Goal: Navigation & Orientation: Find specific page/section

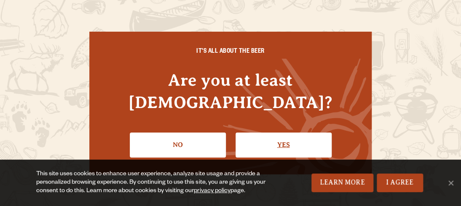
click at [283, 133] on link "Yes" at bounding box center [283, 144] width 96 height 24
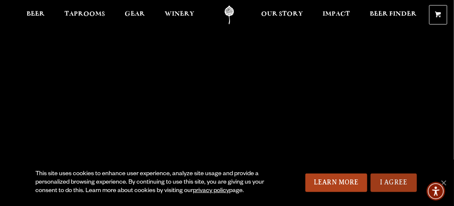
click at [388, 178] on link "I Agree" at bounding box center [394, 182] width 46 height 19
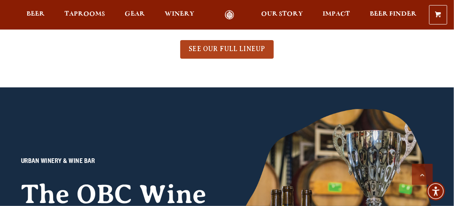
scroll to position [463, 0]
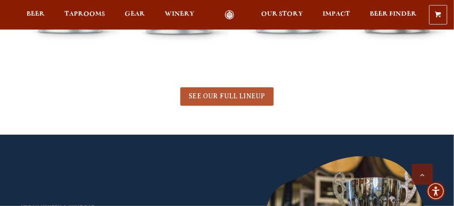
click at [244, 99] on span "SEE OUR FULL LINEUP" at bounding box center [227, 96] width 76 height 8
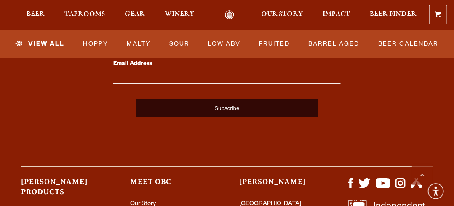
scroll to position [2148, 0]
